Goal: Task Accomplishment & Management: Manage account settings

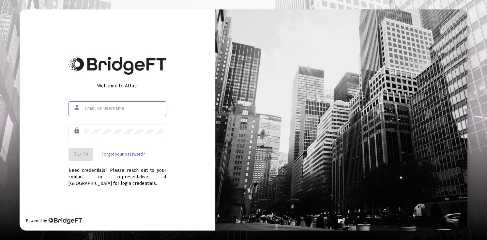
click at [107, 109] on input "text" at bounding box center [123, 108] width 78 height 5
click at [0, 240] on com-1password-button at bounding box center [0, 240] width 0 height 0
type input "[PERSON_NAME][EMAIL_ADDRESS][DOMAIN_NAME]"
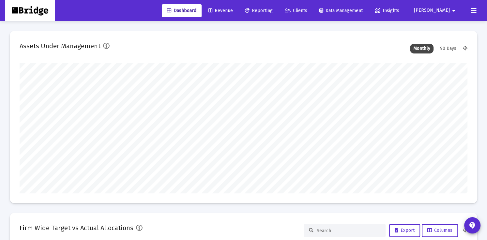
type input "[DATE]"
click at [307, 11] on span "Clients" at bounding box center [296, 11] width 22 height 6
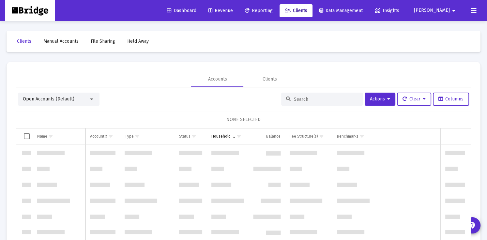
scroll to position [313, 0]
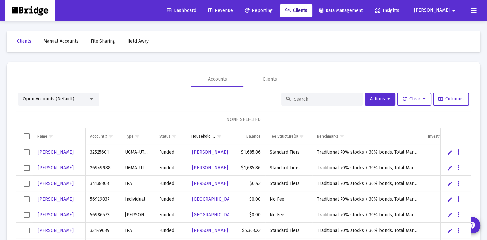
click at [54, 99] on span "Open Accounts (Default)" at bounding box center [49, 99] width 52 height 6
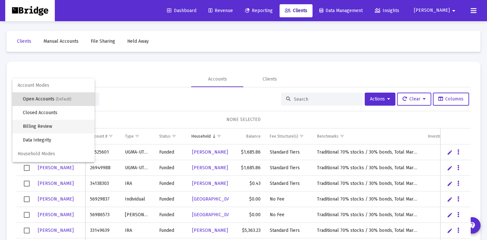
scroll to position [12, 0]
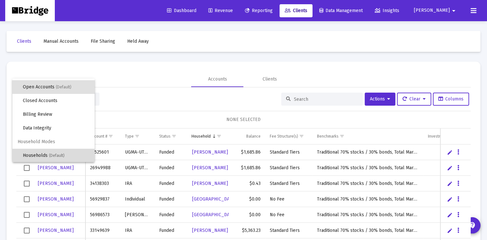
click at [43, 154] on span "Households (Default)" at bounding box center [56, 156] width 66 height 14
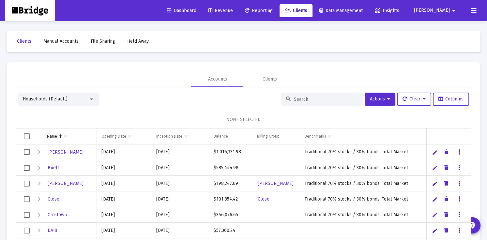
click at [317, 98] on input at bounding box center [326, 99] width 64 height 6
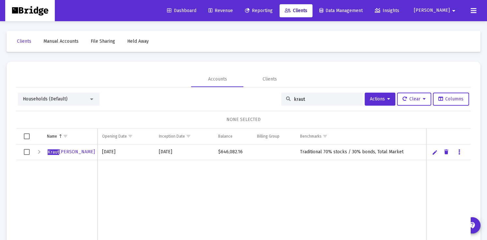
click at [460, 151] on link "Data grid" at bounding box center [459, 152] width 6 height 6
click at [460, 151] on div at bounding box center [243, 120] width 487 height 240
click at [26, 153] on span "Select row" at bounding box center [27, 152] width 6 height 6
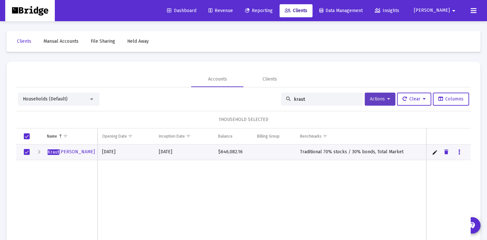
click at [389, 98] on button "Actions" at bounding box center [379, 99] width 31 height 13
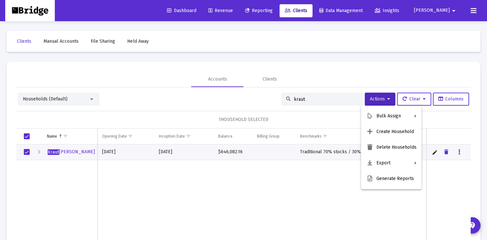
click at [39, 153] on div at bounding box center [243, 120] width 487 height 240
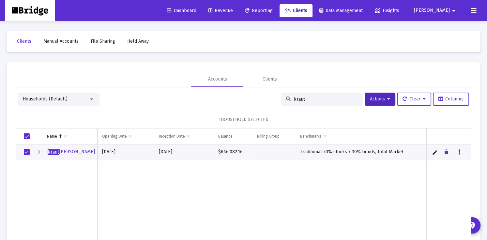
click at [39, 153] on div "Expand" at bounding box center [39, 152] width 8 height 8
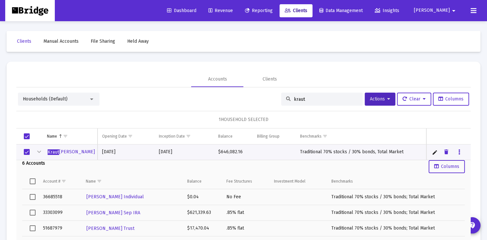
scroll to position [1, 0]
click at [34, 179] on span "Select all" at bounding box center [33, 181] width 6 height 6
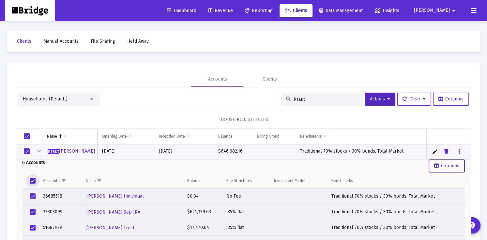
click at [26, 150] on span "Select row" at bounding box center [27, 151] width 6 height 6
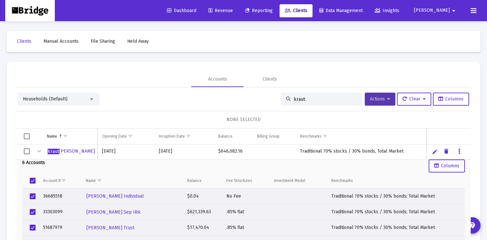
click at [387, 98] on icon at bounding box center [388, 99] width 3 height 5
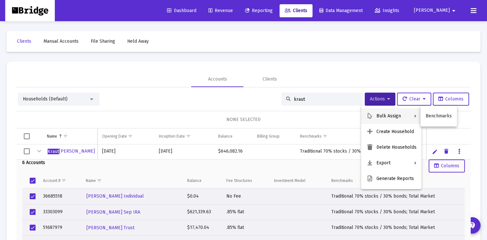
click at [205, 94] on div at bounding box center [243, 120] width 487 height 240
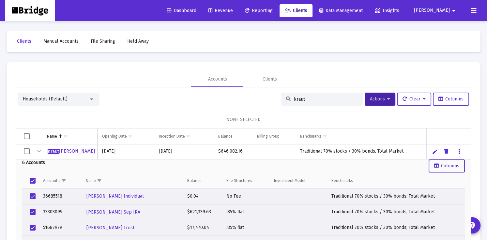
click at [61, 103] on div "Households (Default)" at bounding box center [58, 99] width 81 height 13
click at [77, 98] on div "Households (Default)" at bounding box center [56, 99] width 66 height 7
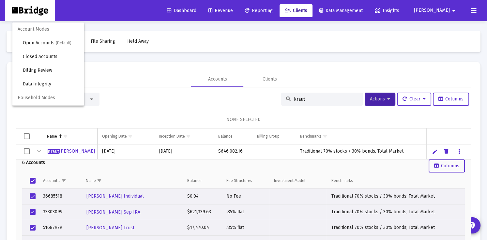
scroll to position [12, 0]
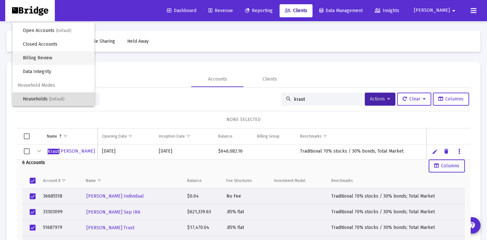
click at [71, 56] on span "Billing Review" at bounding box center [56, 58] width 66 height 14
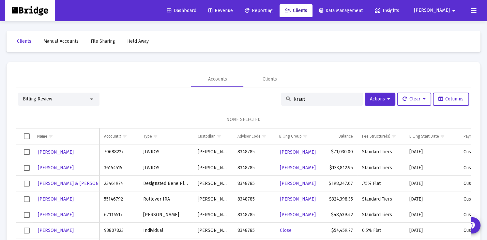
click at [318, 99] on input "kraut" at bounding box center [326, 99] width 64 height 6
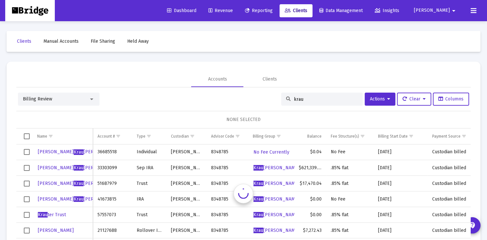
type input "kraut"
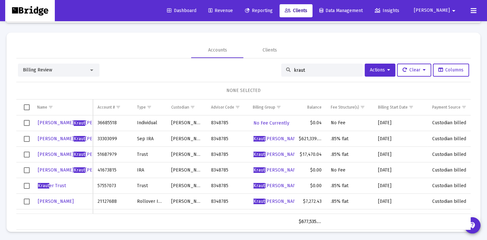
scroll to position [31, 0]
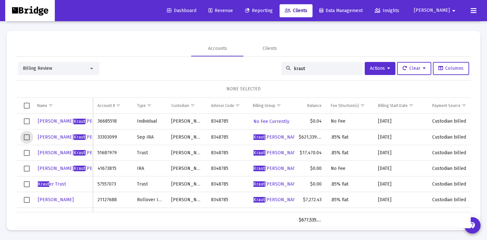
click at [29, 136] on span "Select row" at bounding box center [27, 137] width 6 height 6
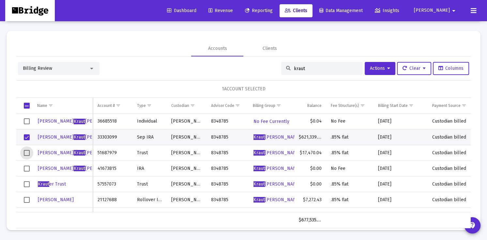
click at [27, 153] on span "Select row" at bounding box center [27, 153] width 6 height 6
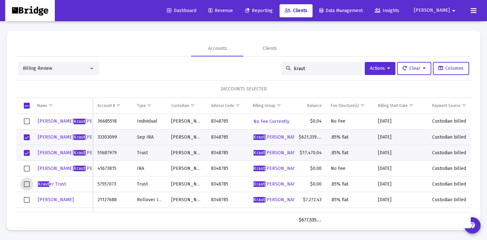
click at [26, 183] on span "Select row" at bounding box center [27, 184] width 6 height 6
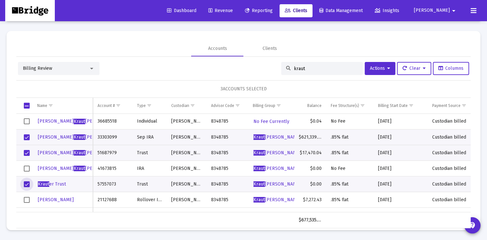
click at [26, 200] on span "Select row" at bounding box center [27, 200] width 6 height 6
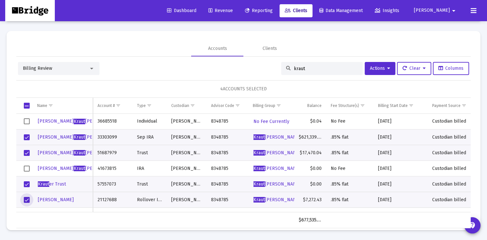
scroll to position [27, 0]
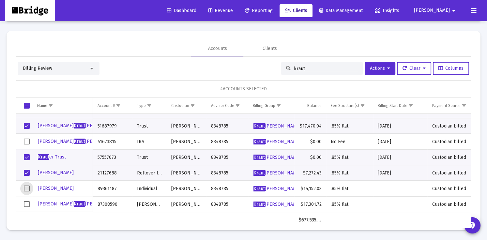
click at [27, 186] on span "Select row" at bounding box center [27, 188] width 6 height 6
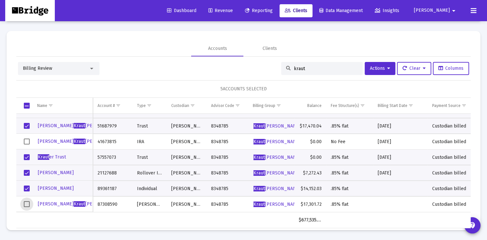
click at [27, 203] on span "Select row" at bounding box center [27, 204] width 6 height 6
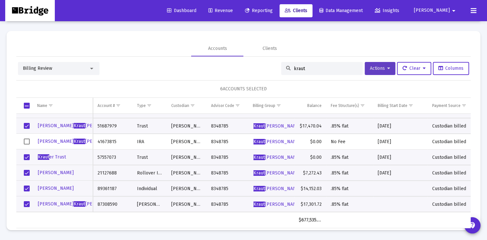
click at [383, 69] on span "Actions" at bounding box center [380, 69] width 20 height 6
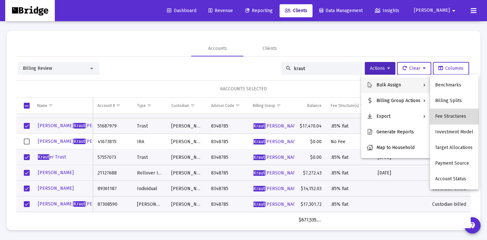
click at [458, 113] on button "Fee Structures" at bounding box center [454, 117] width 49 height 16
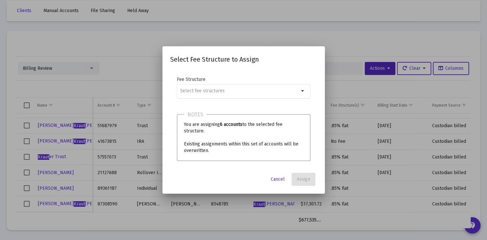
scroll to position [0, 0]
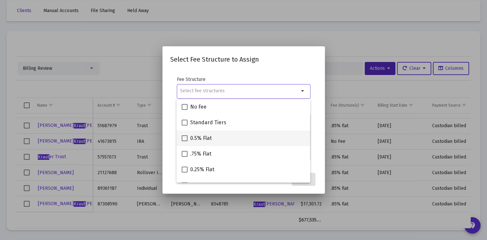
click at [194, 140] on span "0.5% Flat" at bounding box center [201, 138] width 22 height 8
click at [184, 141] on input "0.5% Flat" at bounding box center [184, 141] width 0 height 0
checkbox input "true"
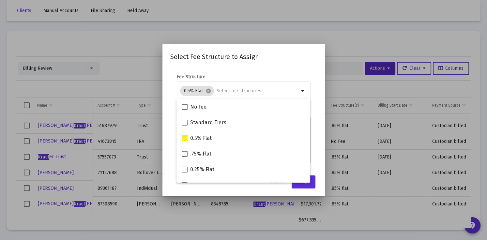
click at [243, 191] on mat-dialog-container "Select Fee Structure to Assign Fee Structure 0.5% Flat cancel arrow_drop_down N…" at bounding box center [243, 120] width 162 height 152
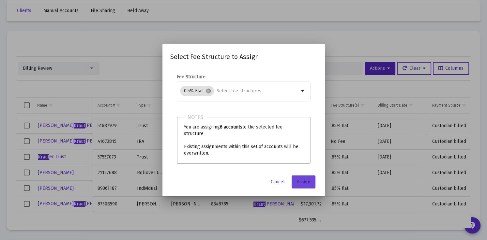
click at [307, 181] on span "Assign" at bounding box center [303, 182] width 13 height 6
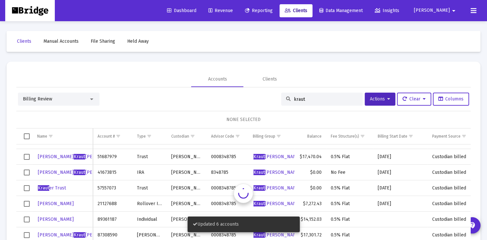
scroll to position [31, 0]
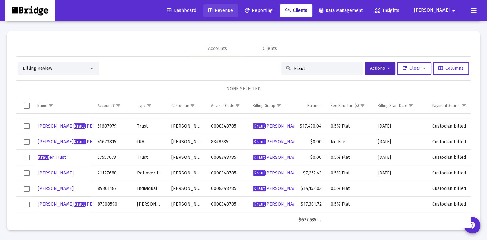
click at [233, 10] on span "Revenue" at bounding box center [220, 11] width 24 height 6
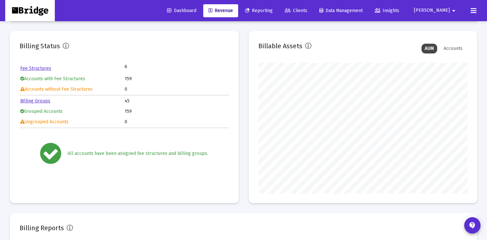
scroll to position [130, 209]
click at [454, 11] on mat-icon "arrow_drop_down" at bounding box center [454, 10] width 8 height 13
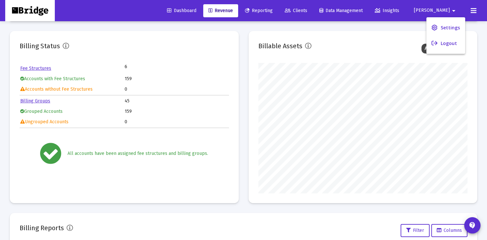
click at [473, 11] on div at bounding box center [243, 120] width 487 height 240
click at [473, 11] on icon at bounding box center [473, 11] width 6 height 8
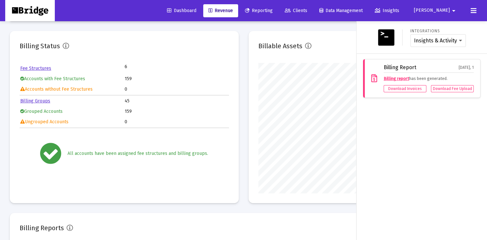
click at [454, 10] on mat-icon "arrow_drop_down" at bounding box center [454, 10] width 8 height 13
click at [444, 27] on span "Settings" at bounding box center [449, 28] width 19 height 16
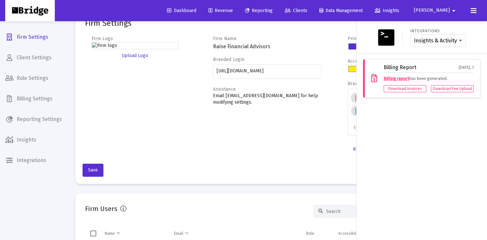
click at [39, 200] on div at bounding box center [243, 120] width 487 height 240
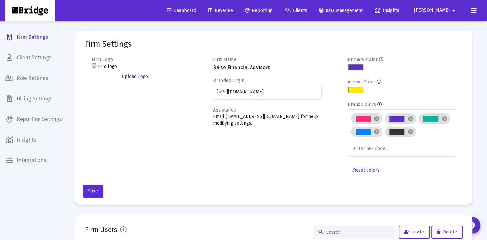
click at [33, 103] on span "Billing Settings" at bounding box center [33, 99] width 67 height 16
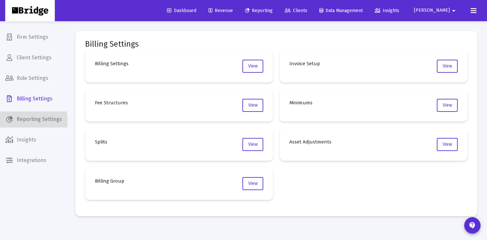
click at [33, 120] on span "Reporting Settings" at bounding box center [33, 119] width 67 height 16
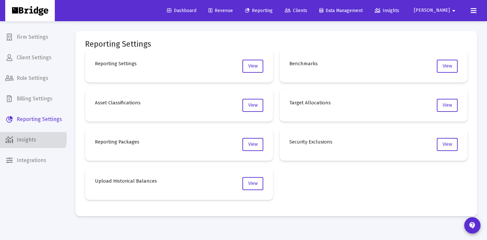
click at [33, 138] on span "Insights" at bounding box center [33, 140] width 67 height 16
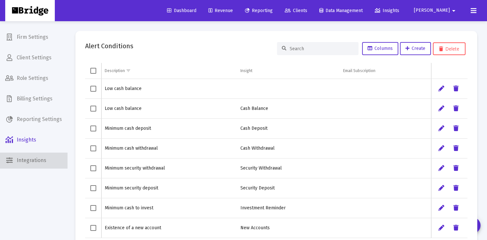
click at [35, 162] on span "Integrations" at bounding box center [33, 161] width 67 height 16
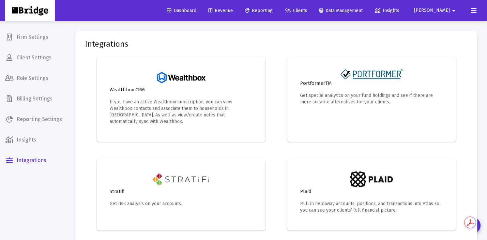
click at [453, 11] on mat-icon "arrow_drop_down" at bounding box center [454, 10] width 8 height 13
click at [445, 46] on button "Logout" at bounding box center [445, 44] width 39 height 16
